Goal: Transaction & Acquisition: Purchase product/service

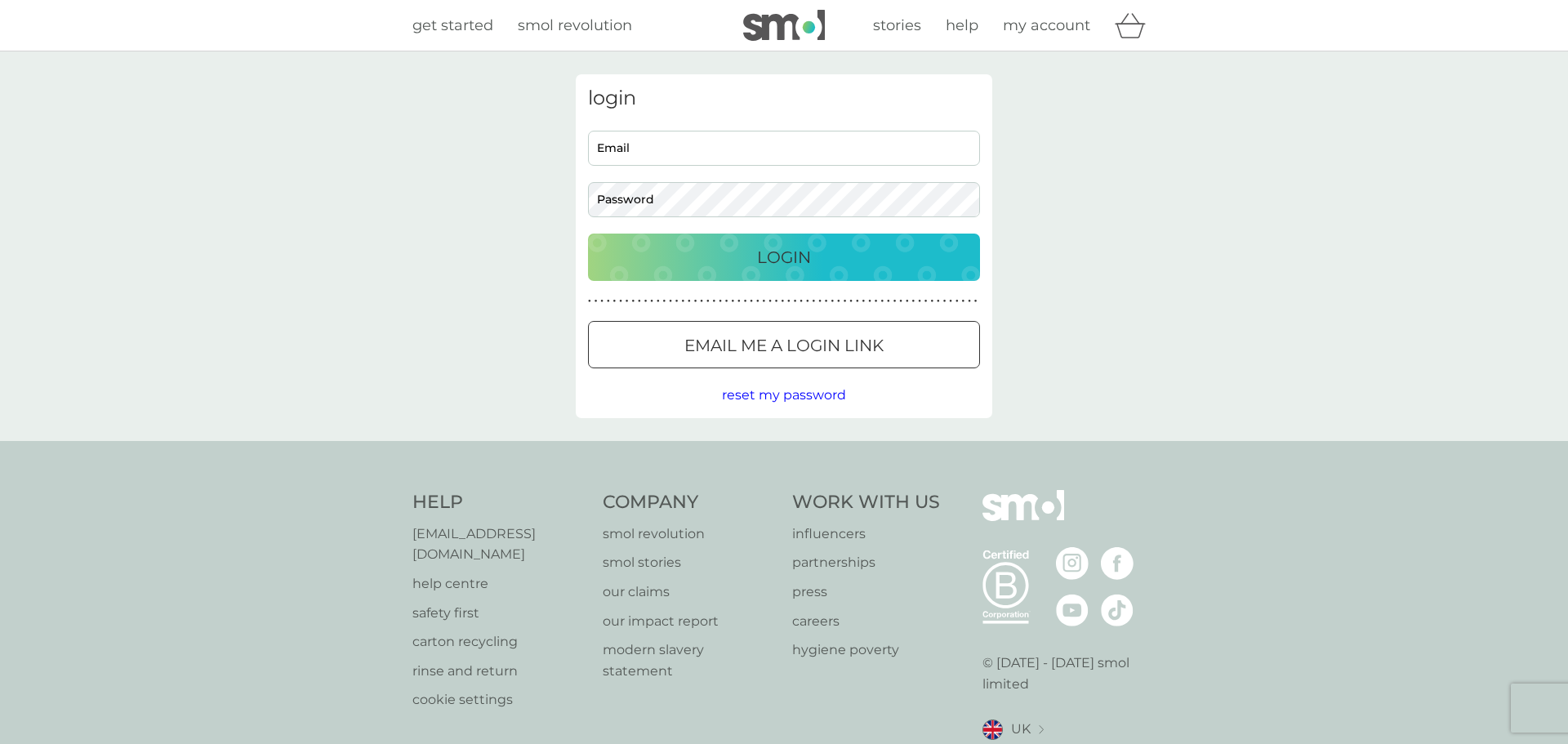
type input "[EMAIL_ADDRESS][DOMAIN_NAME]"
click at [785, 255] on p "Login" at bounding box center [784, 256] width 54 height 26
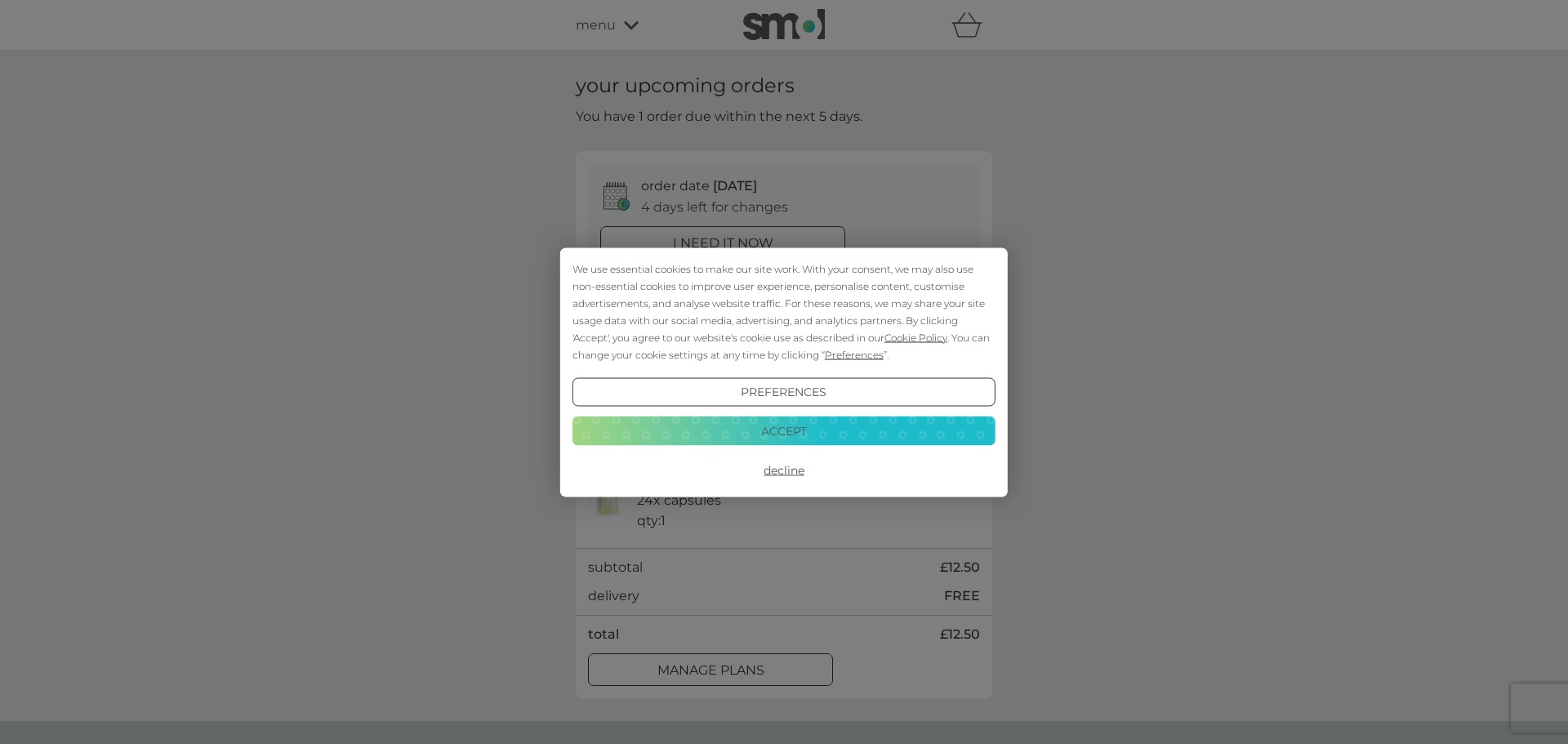
click at [779, 429] on button "Accept" at bounding box center [784, 431] width 423 height 30
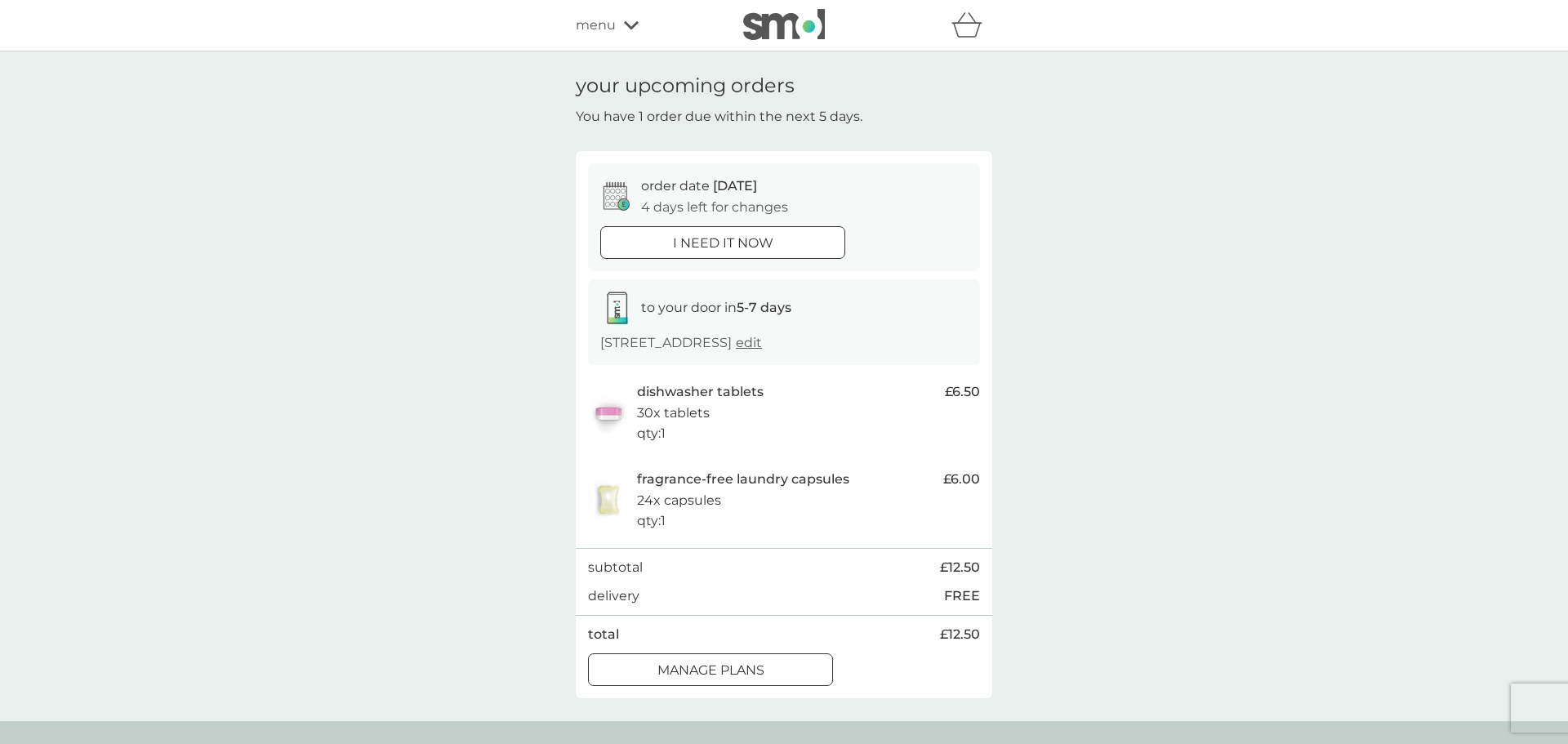
click at [725, 240] on div at bounding box center [722, 242] width 59 height 17
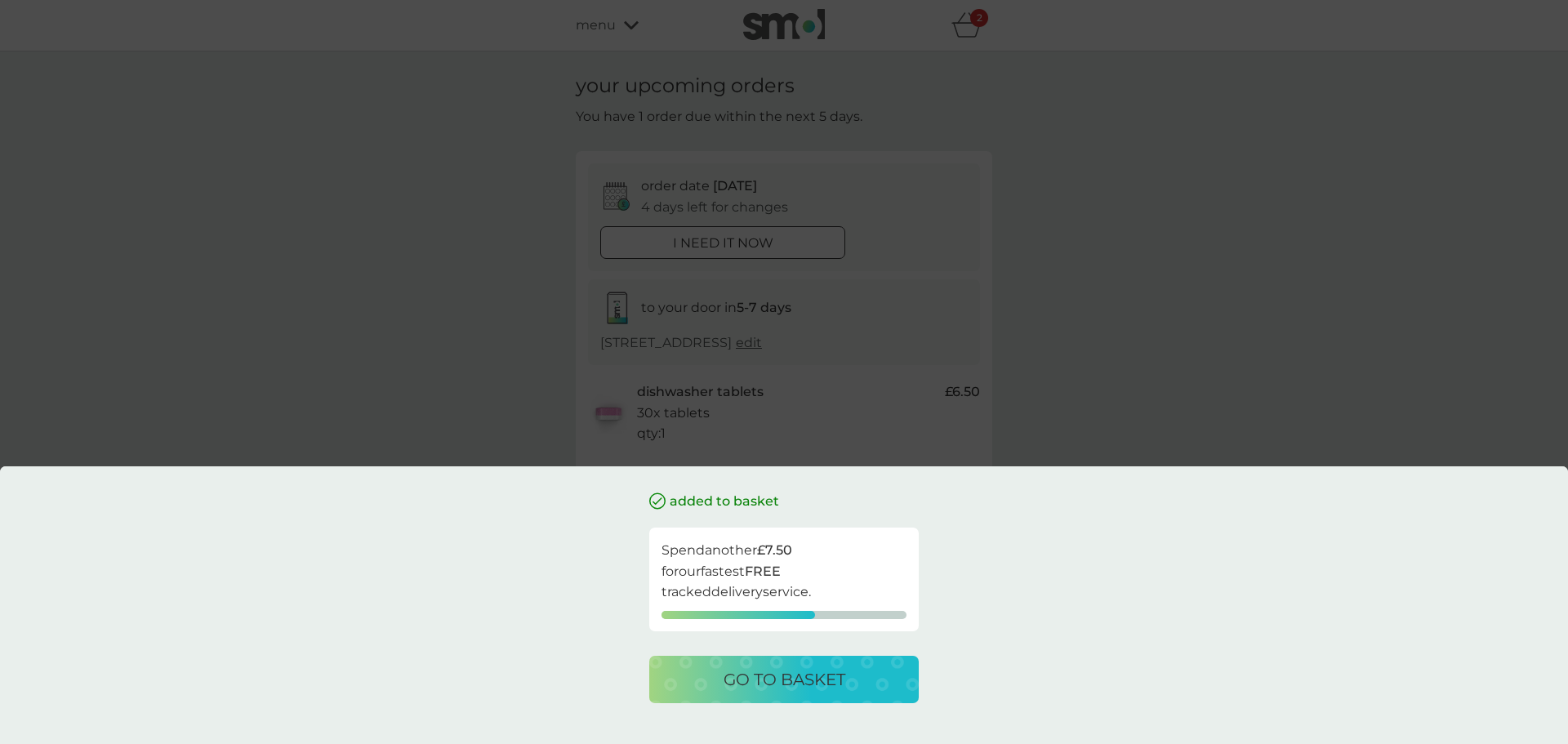
click at [732, 686] on p "go to basket" at bounding box center [784, 679] width 122 height 26
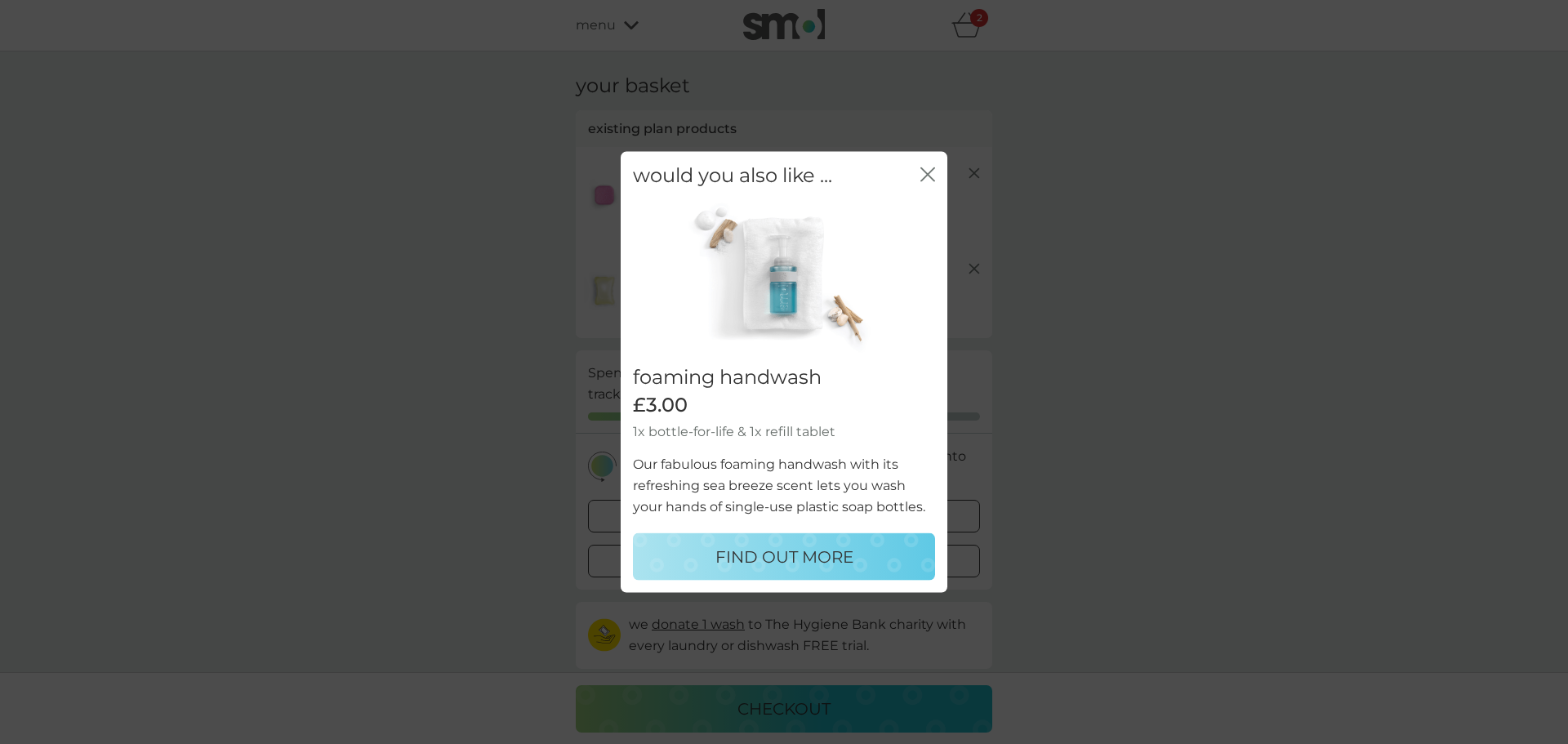
click at [809, 555] on p "FIND OUT MORE" at bounding box center [784, 556] width 138 height 26
select select "119"
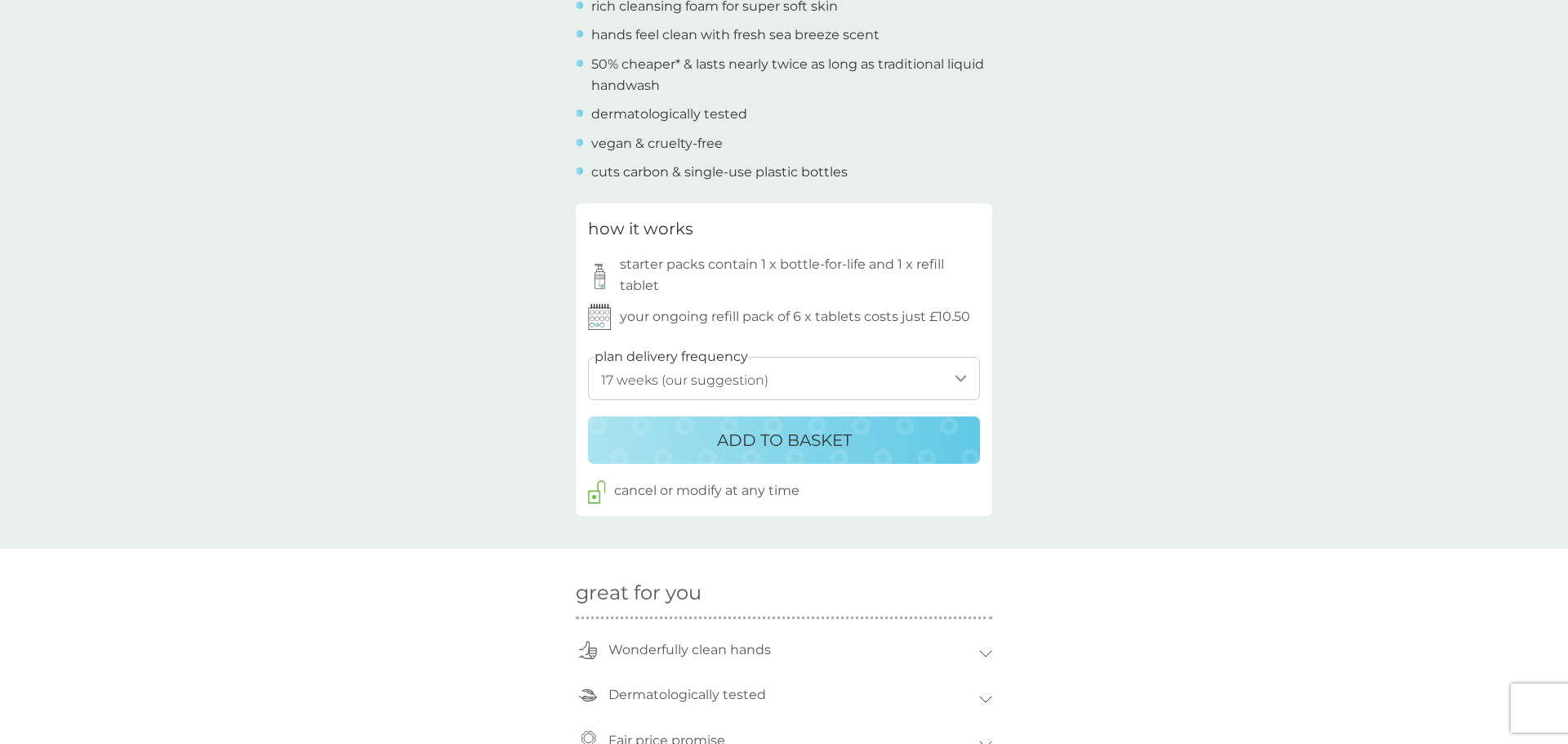
scroll to position [684, 0]
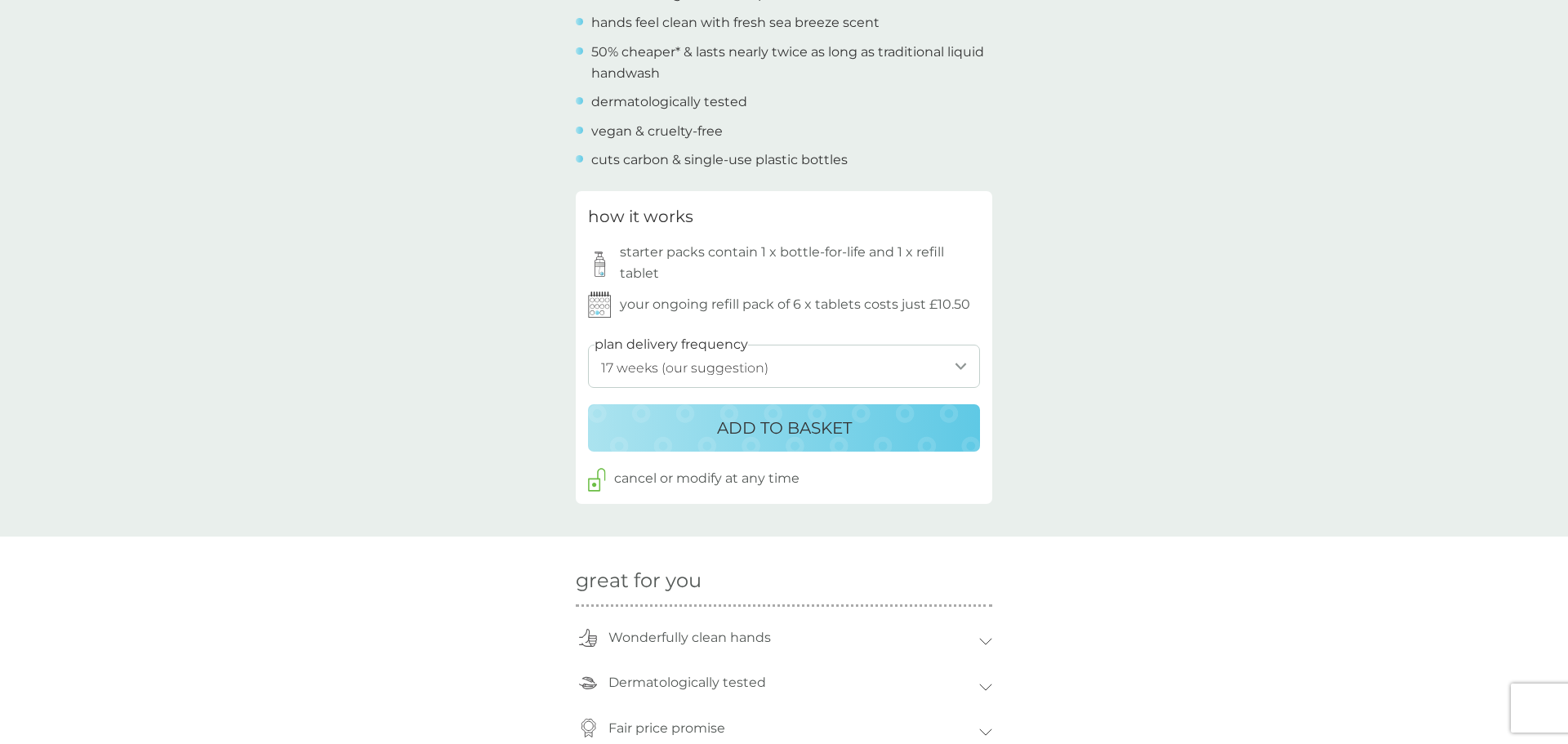
click at [802, 432] on p "ADD TO BASKET" at bounding box center [785, 427] width 135 height 26
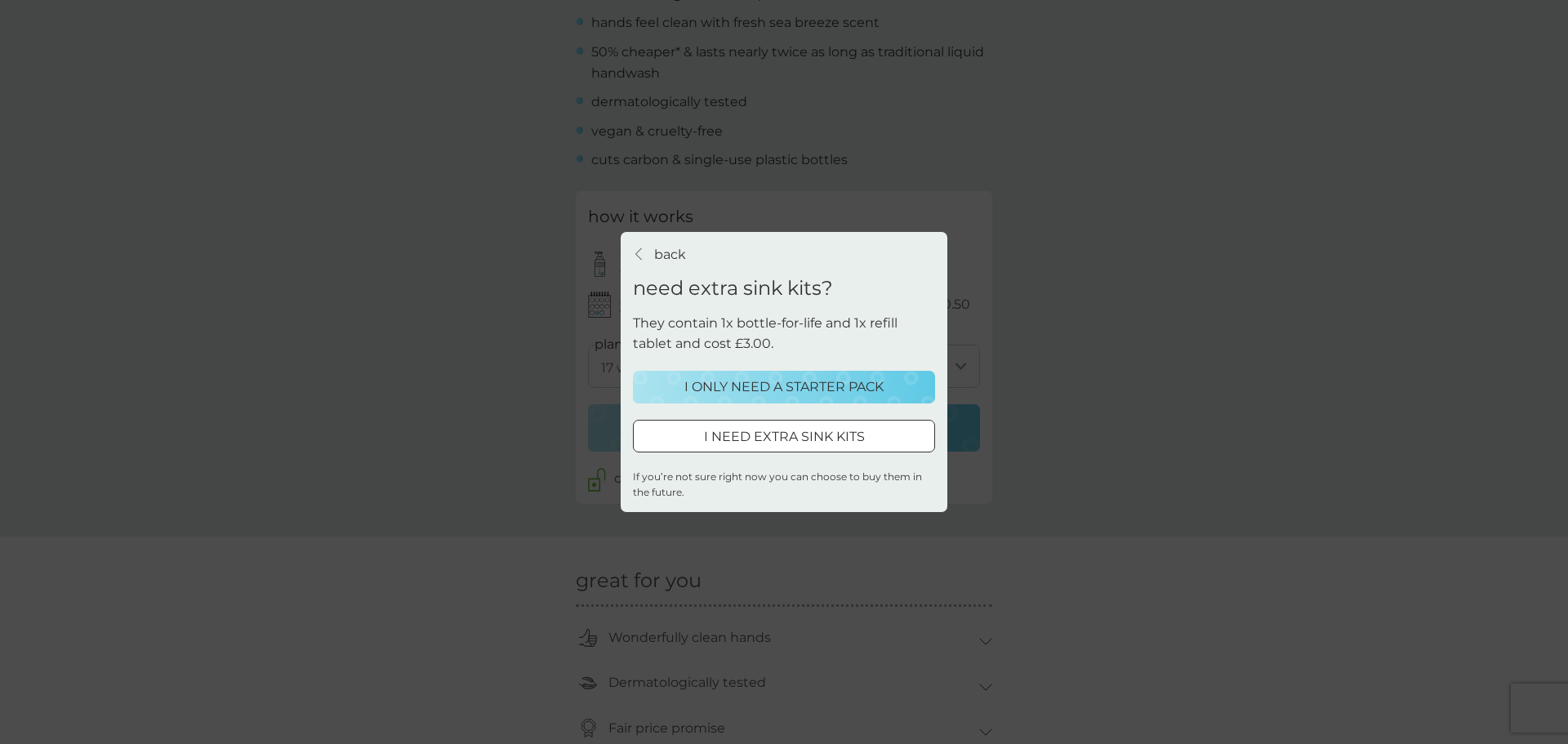
click at [786, 388] on p "I ONLY NEED A STARTER PACK" at bounding box center [783, 387] width 199 height 22
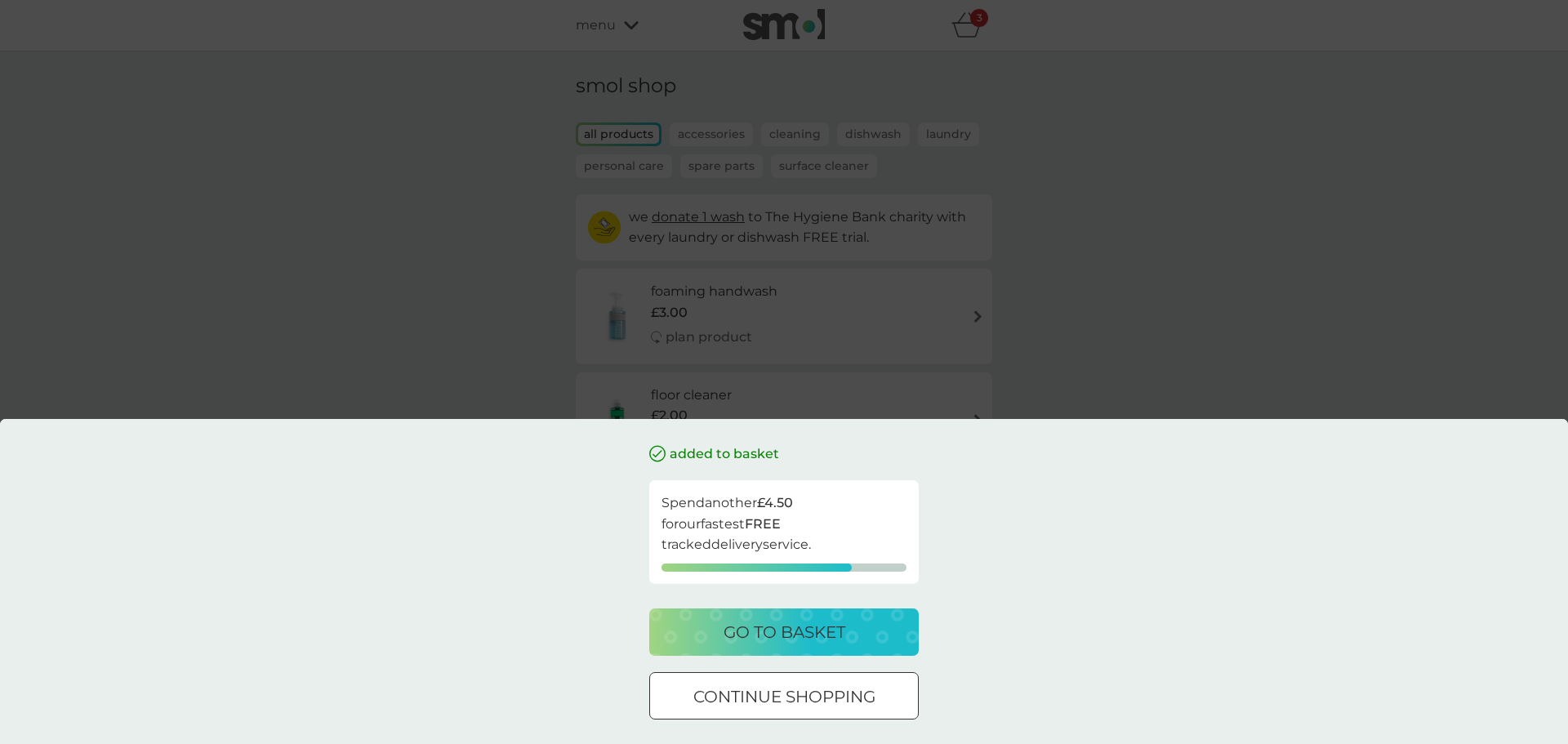
click at [785, 632] on p "go to basket" at bounding box center [784, 632] width 122 height 26
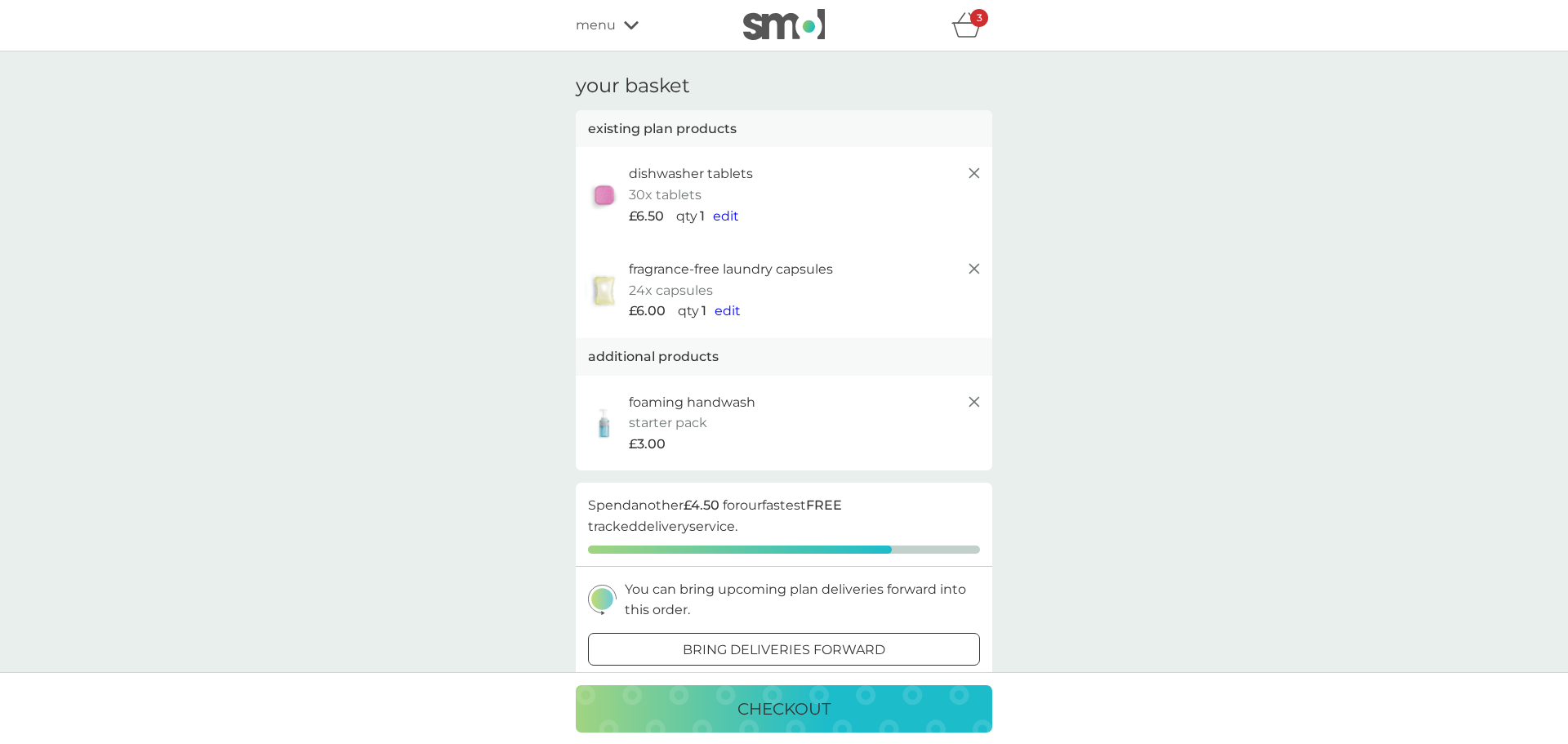
click at [784, 708] on p "checkout" at bounding box center [783, 708] width 93 height 26
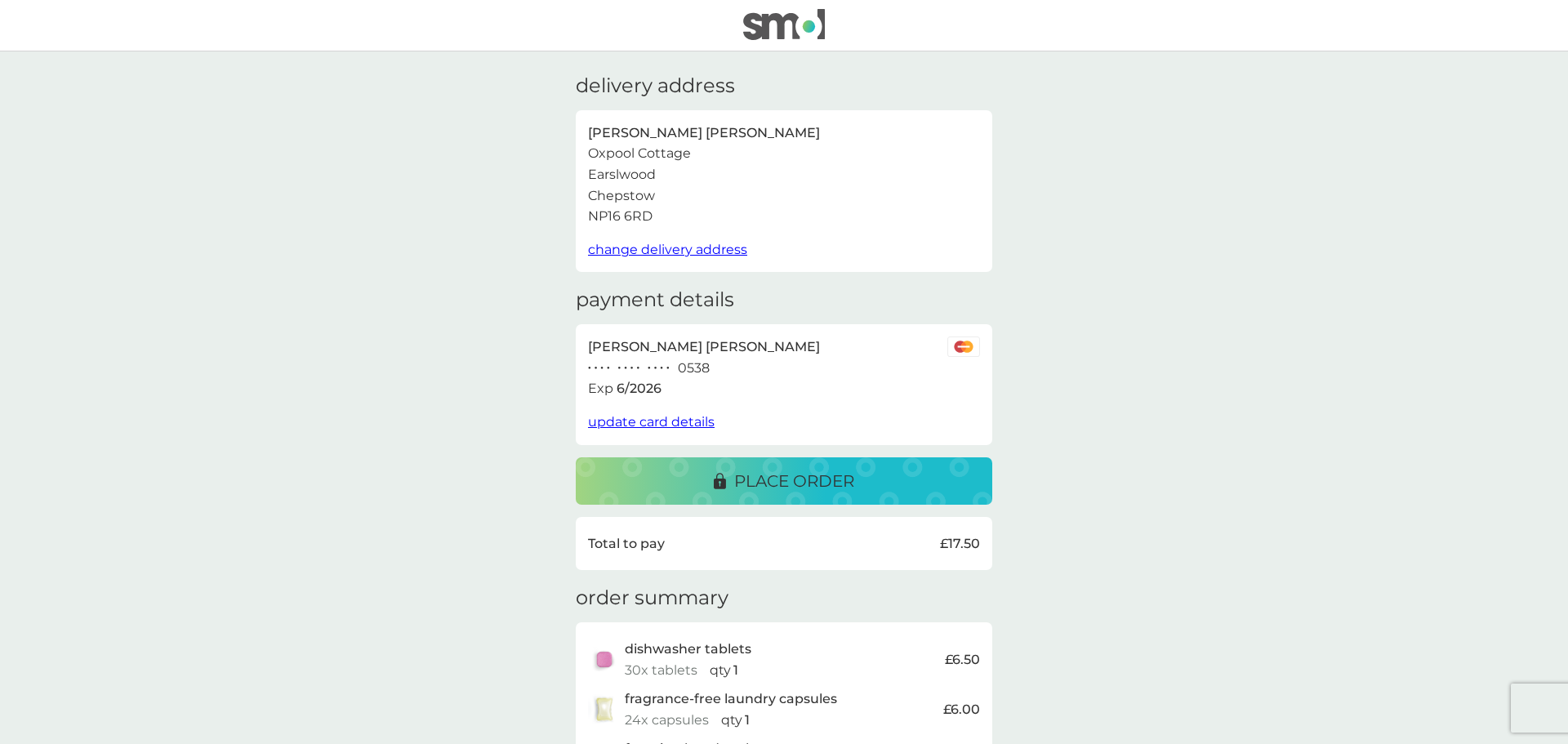
click at [796, 481] on p "place order" at bounding box center [794, 480] width 120 height 26
